Goal: Check status: Check status

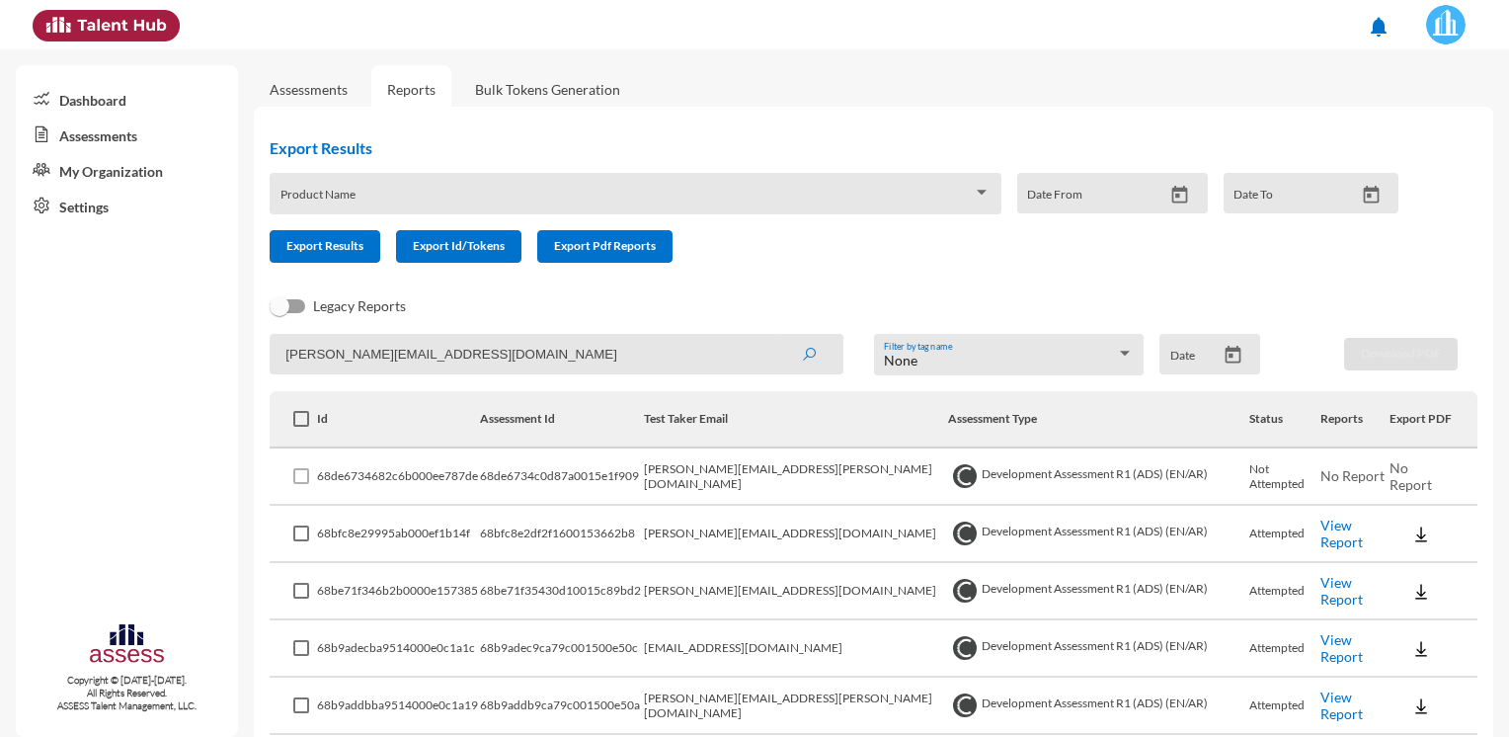
click at [777, 336] on button "submit" at bounding box center [808, 354] width 63 height 36
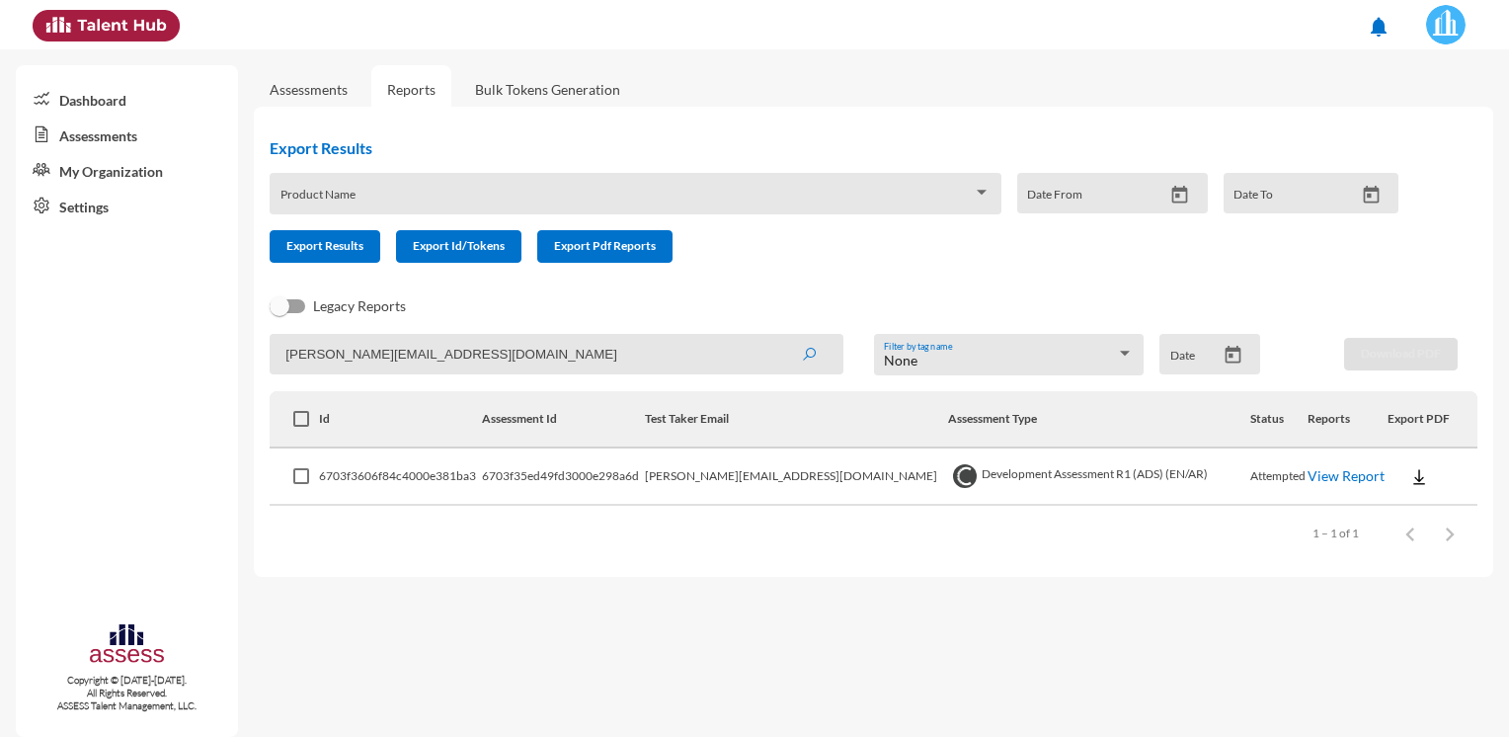
drag, startPoint x: 505, startPoint y: 351, endPoint x: 89, endPoint y: 382, distance: 417.8
click at [89, 382] on mat-sidenav-container "Dashboard Assessments My Organization Settings Copyright © [DATE]-[DATE]. All R…" at bounding box center [754, 392] width 1509 height 687
paste input "abuelkheir.[GEOGRAPHIC_DATA]"
click at [777, 336] on button "submit" at bounding box center [808, 354] width 63 height 36
drag, startPoint x: 537, startPoint y: 355, endPoint x: 94, endPoint y: 355, distance: 443.3
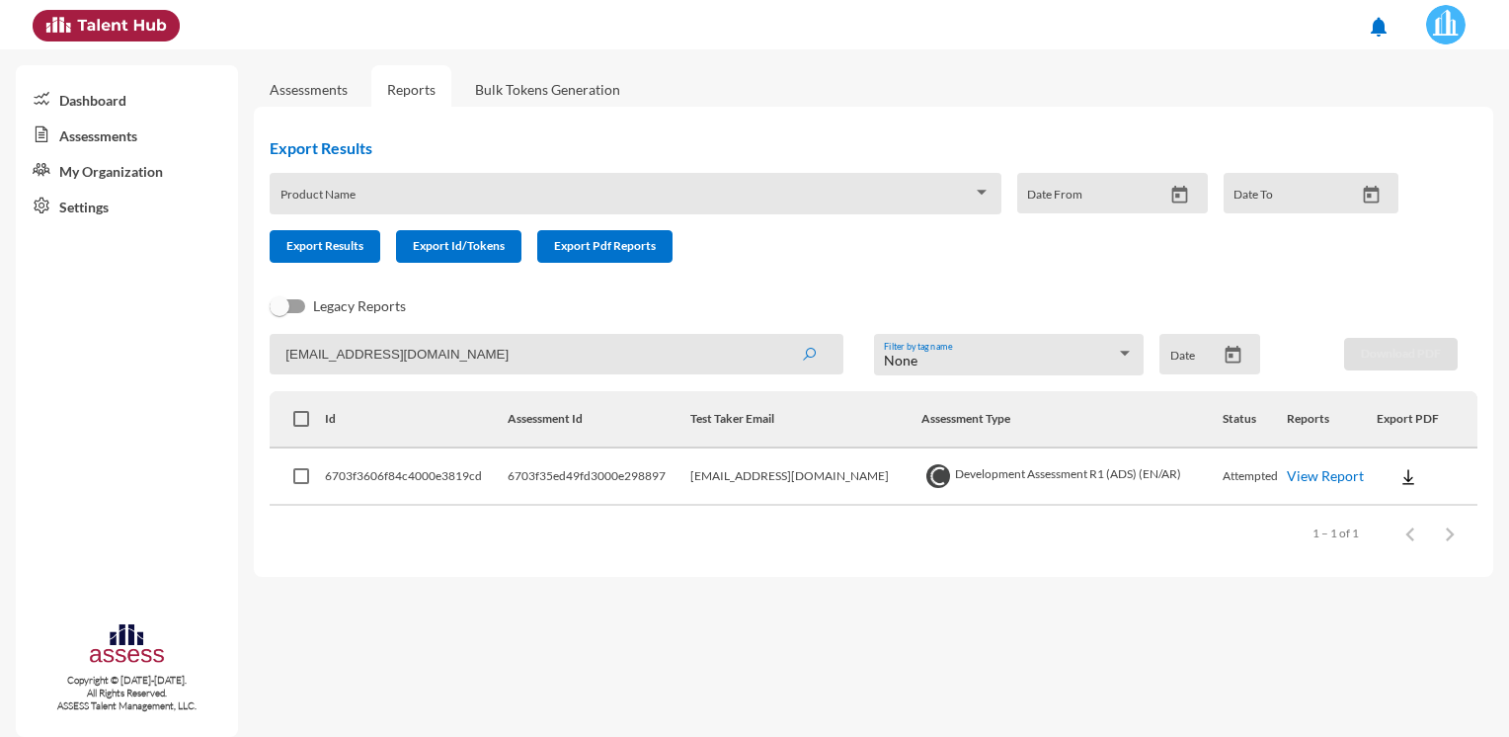
click at [97, 360] on mat-sidenav-container "Dashboard Assessments My Organization Settings Copyright © [DATE]-[DATE]. All R…" at bounding box center [754, 392] width 1509 height 687
paste input "hend.mohsen"
click at [777, 336] on button "submit" at bounding box center [808, 354] width 63 height 36
drag, startPoint x: 513, startPoint y: 355, endPoint x: 111, endPoint y: 393, distance: 404.6
click at [114, 395] on mat-sidenav-container "Dashboard Assessments My Organization Settings Copyright © [DATE]-[DATE]. All R…" at bounding box center [754, 392] width 1509 height 687
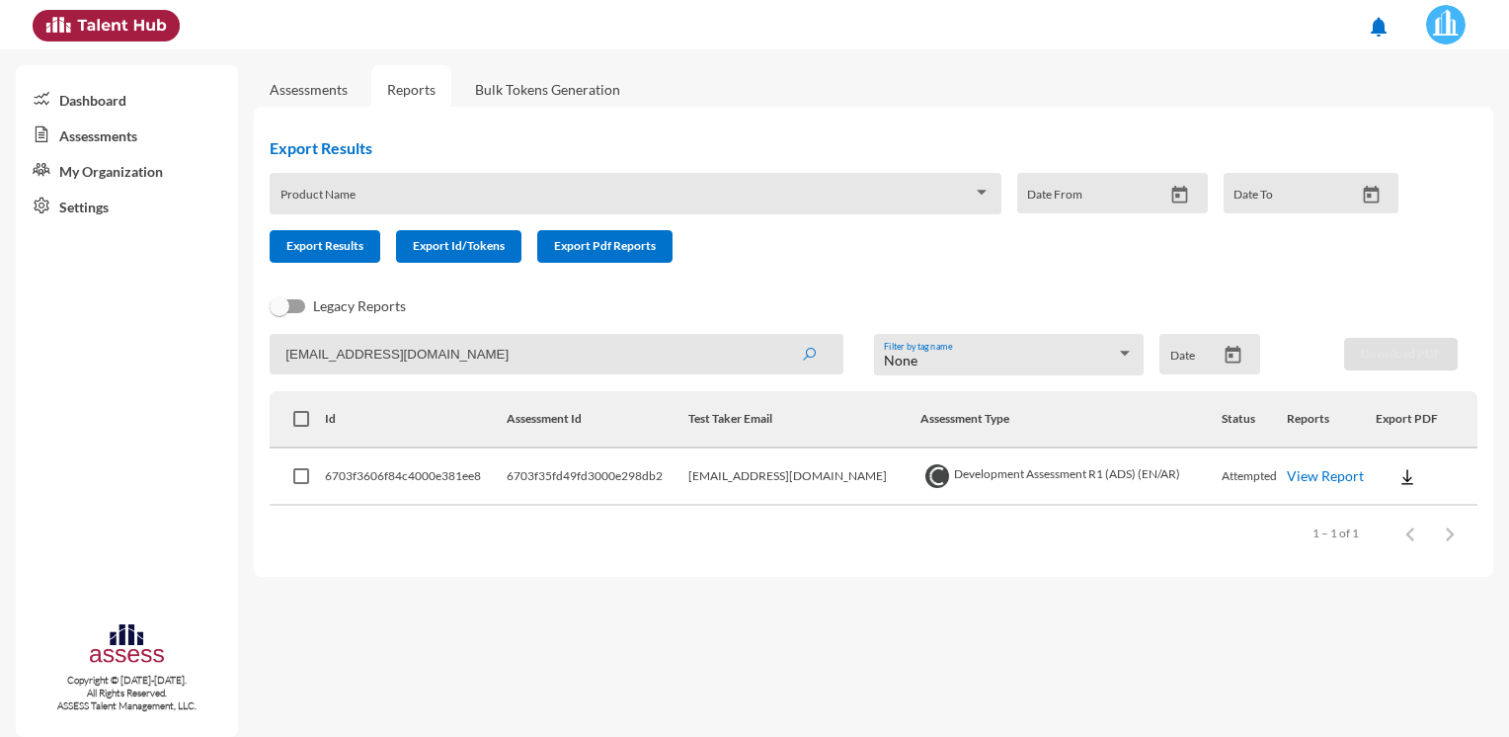
paste input "[PERSON_NAME].mabdelgawad"
type input "[PERSON_NAME][EMAIL_ADDRESS][DOMAIN_NAME]"
click at [777, 336] on button "submit" at bounding box center [808, 354] width 63 height 36
